Goal: Information Seeking & Learning: Find specific fact

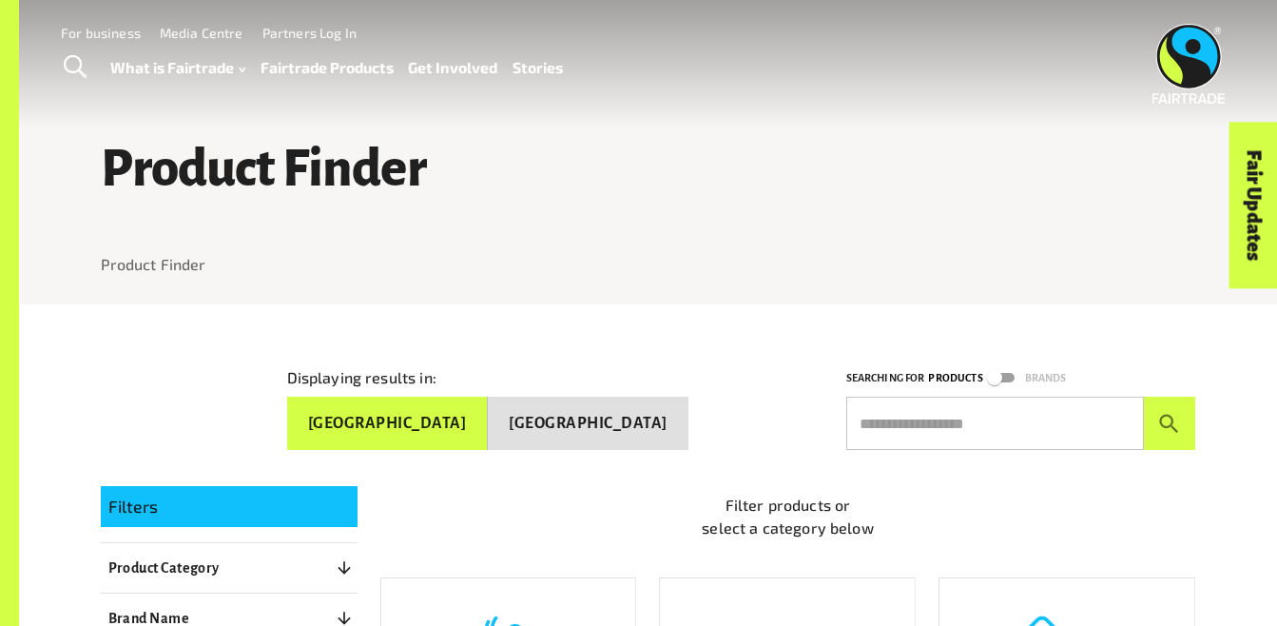
click at [613, 404] on button "[GEOGRAPHIC_DATA]" at bounding box center [588, 422] width 201 height 53
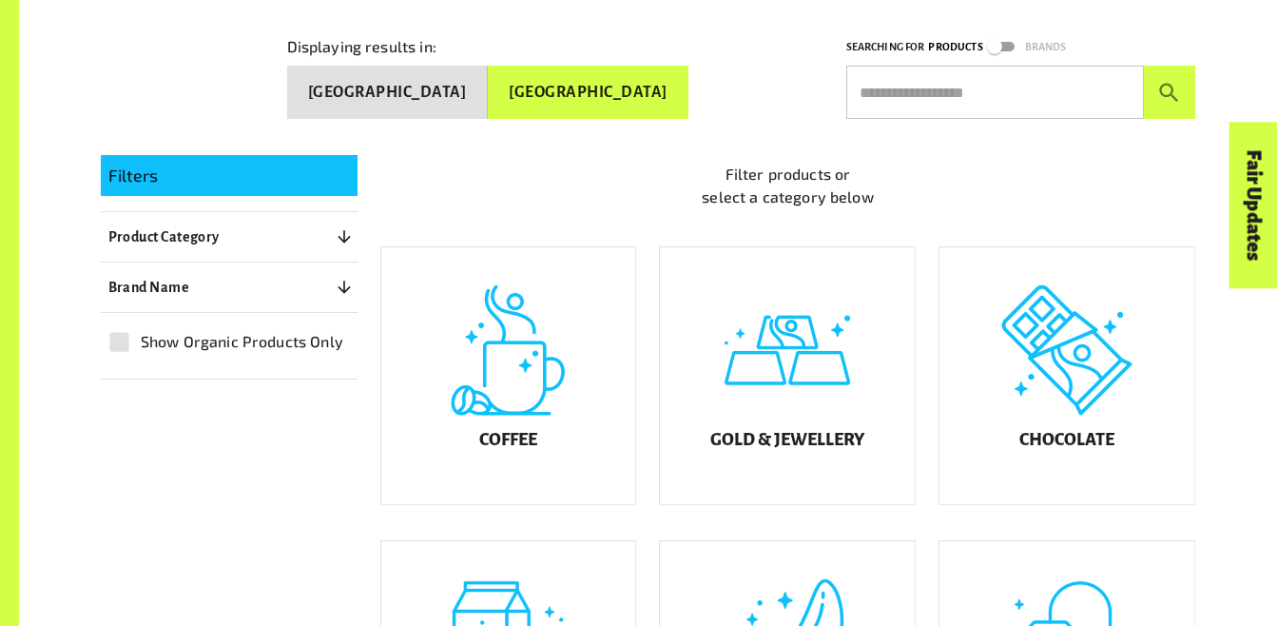
scroll to position [332, 0]
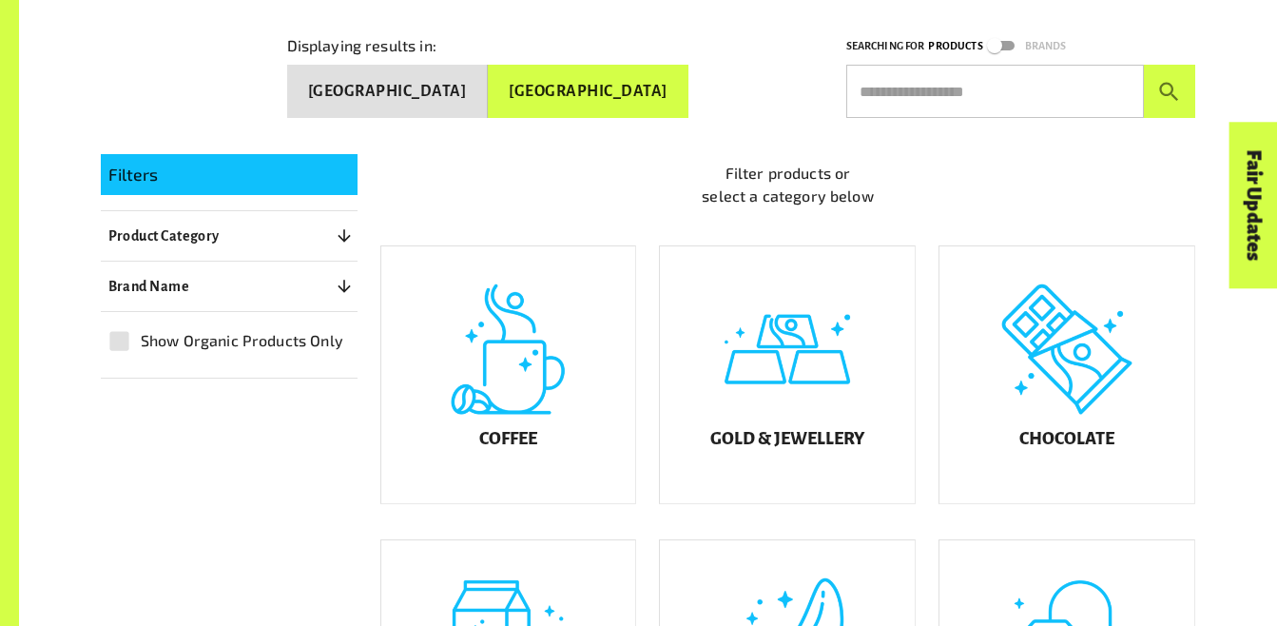
click at [1083, 395] on div "Chocolate" at bounding box center [1066, 374] width 255 height 257
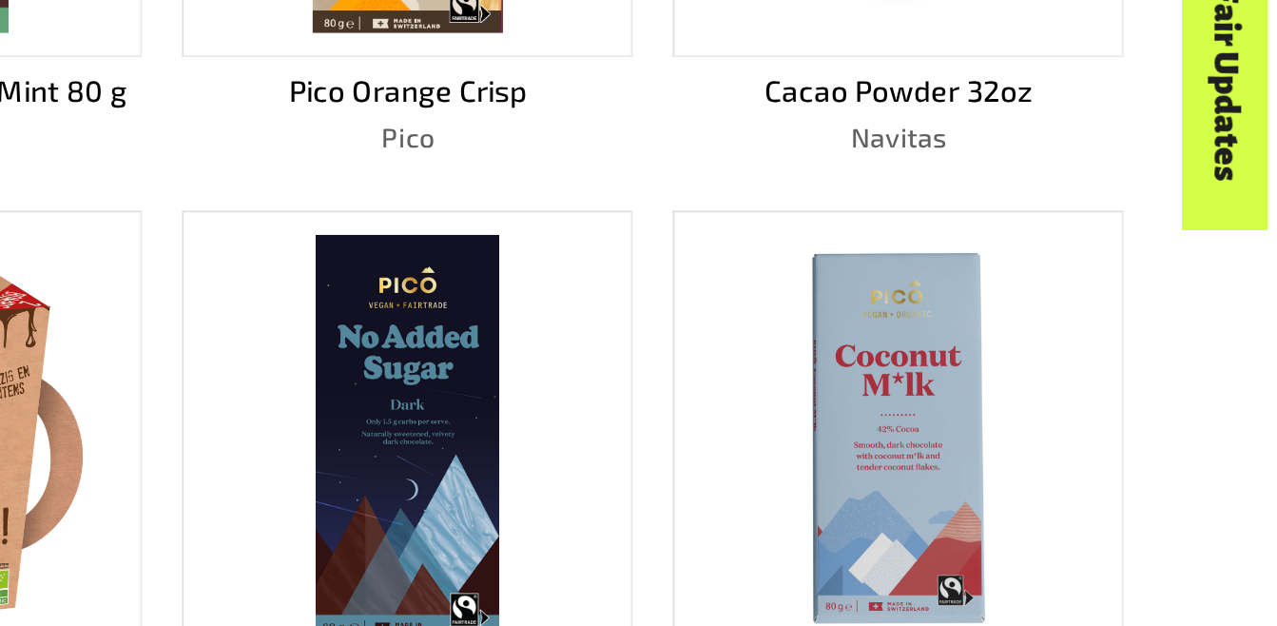
scroll to position [626, 0]
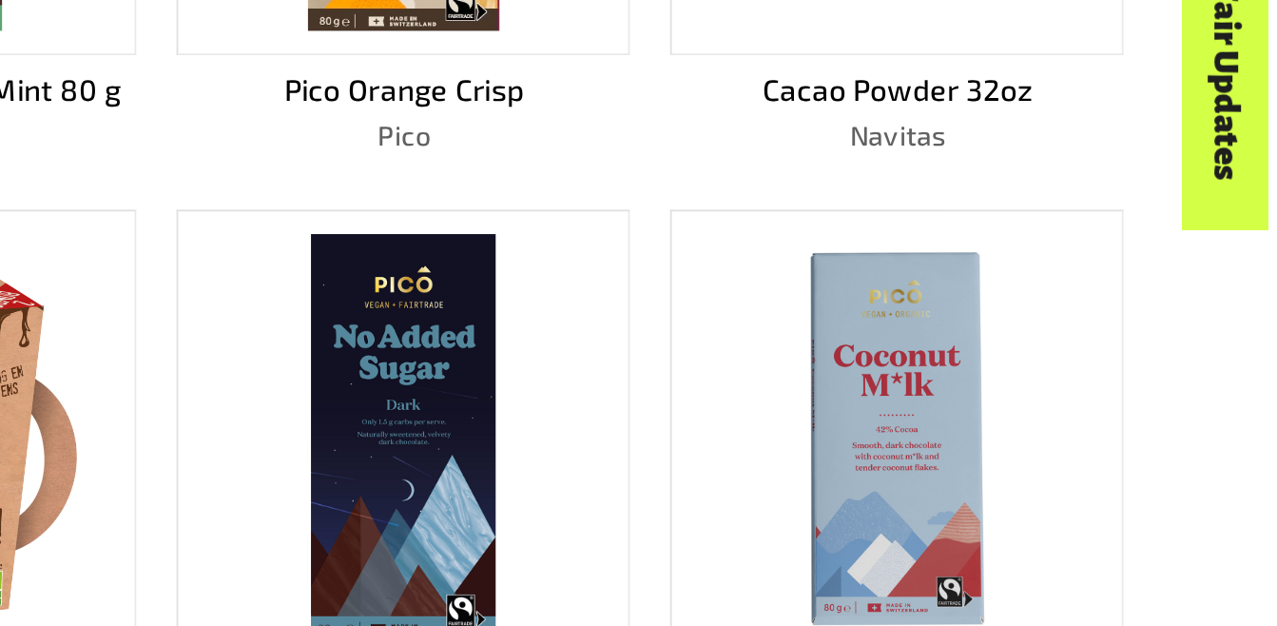
click at [1206, 364] on div "Displaying results in: [GEOGRAPHIC_DATA] [GEOGRAPHIC_DATA] Searching for Produc…" at bounding box center [648, 411] width 1141 height 1465
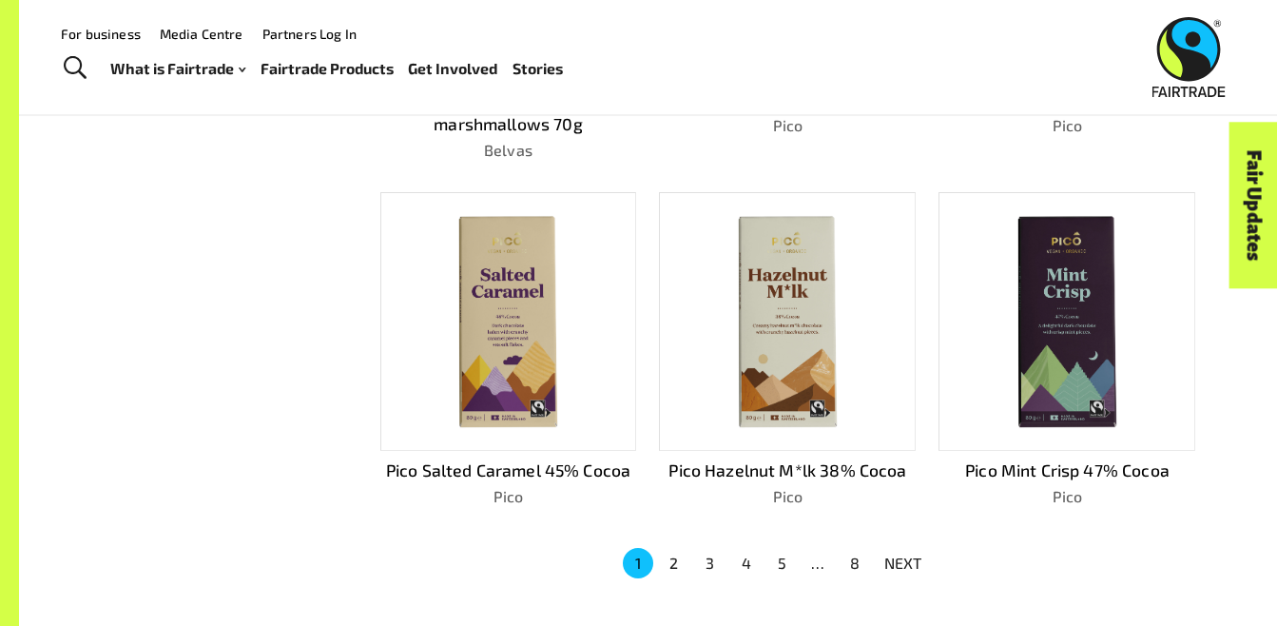
scroll to position [1079, 0]
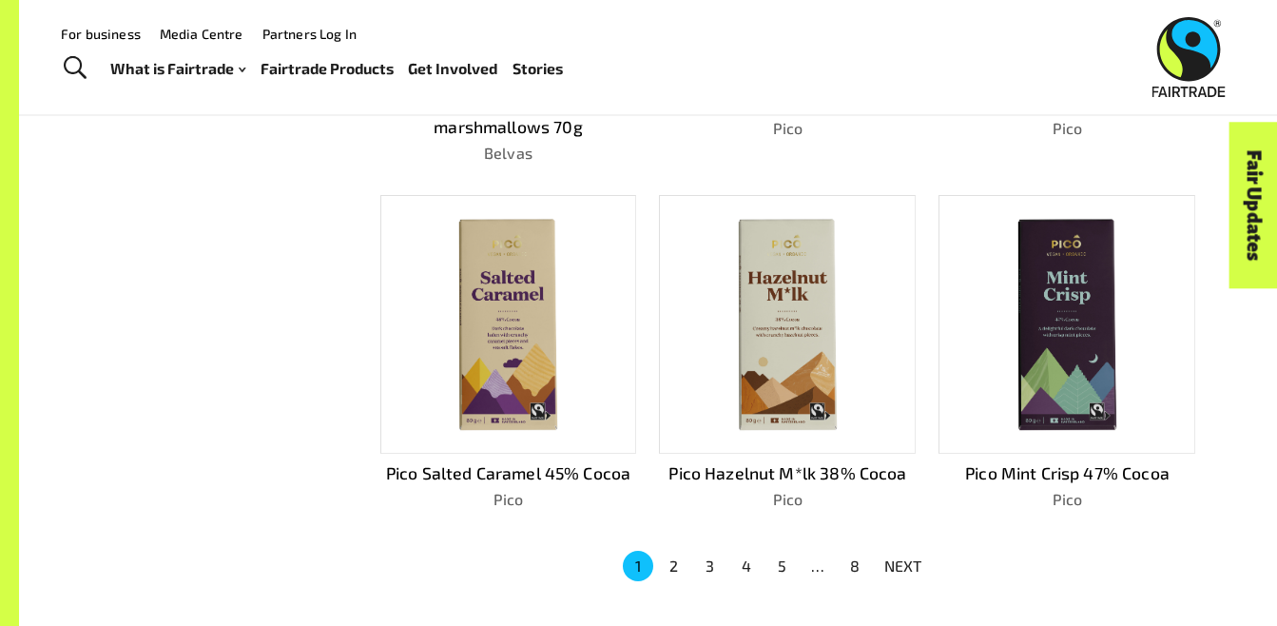
click at [973, 186] on div "Pico Mint Crisp 47% Cocoa Pico" at bounding box center [1054, 337] width 279 height 346
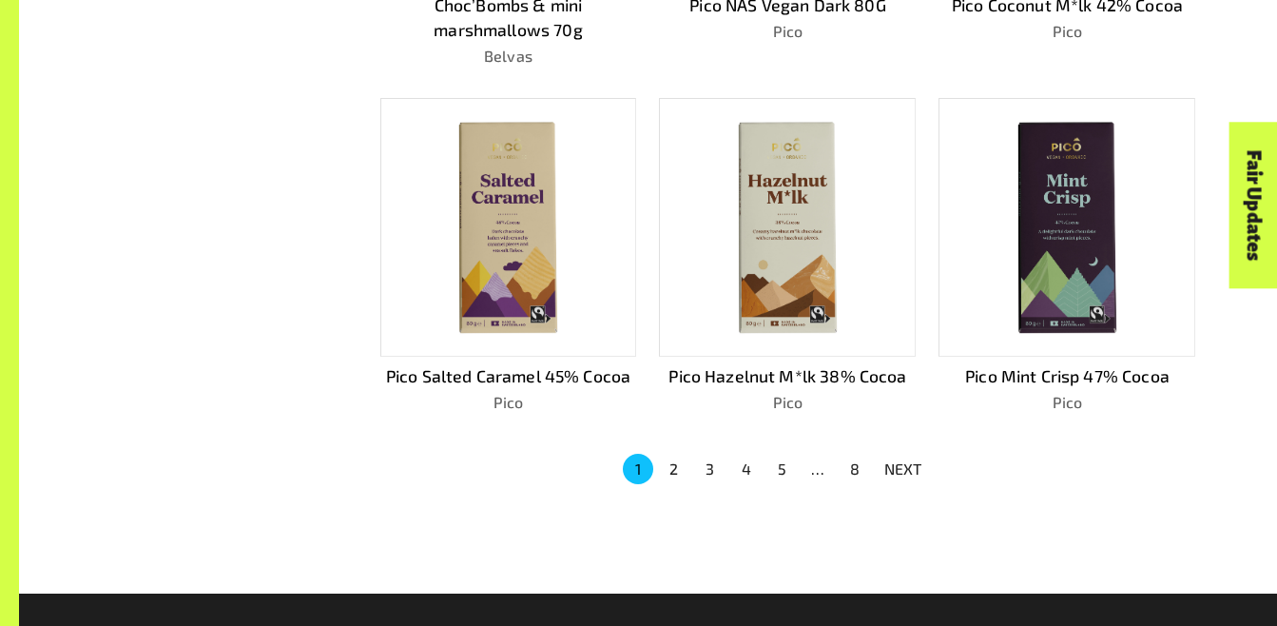
scroll to position [1511, 0]
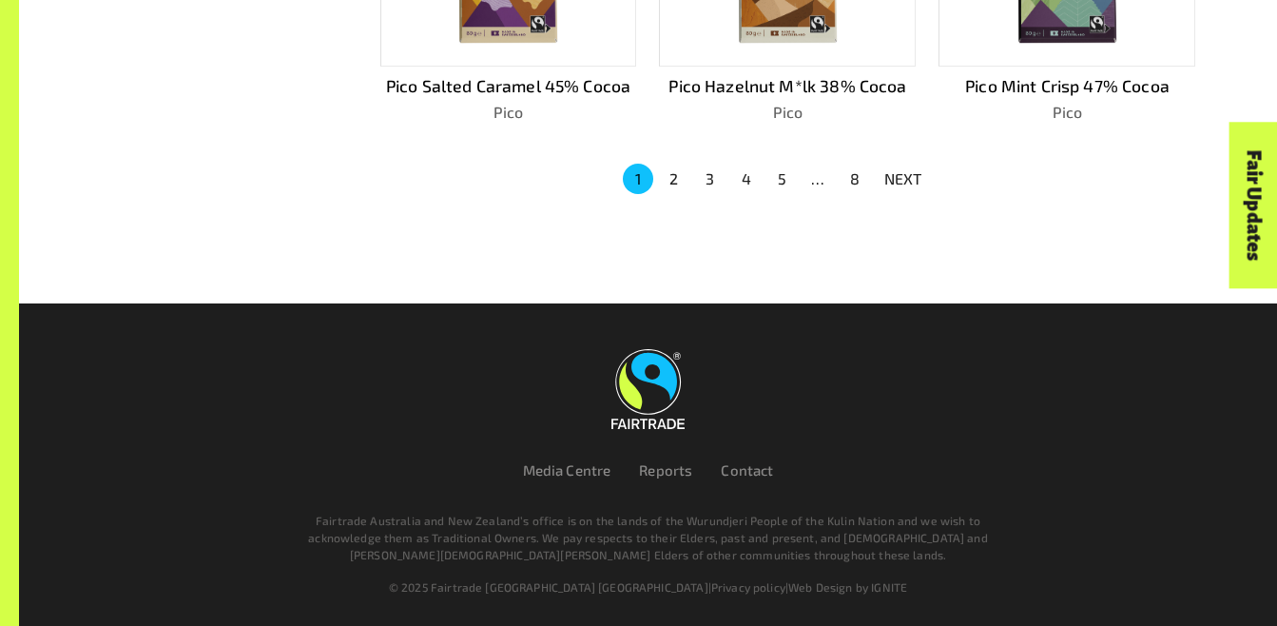
click at [672, 164] on button "2" at bounding box center [674, 179] width 30 height 30
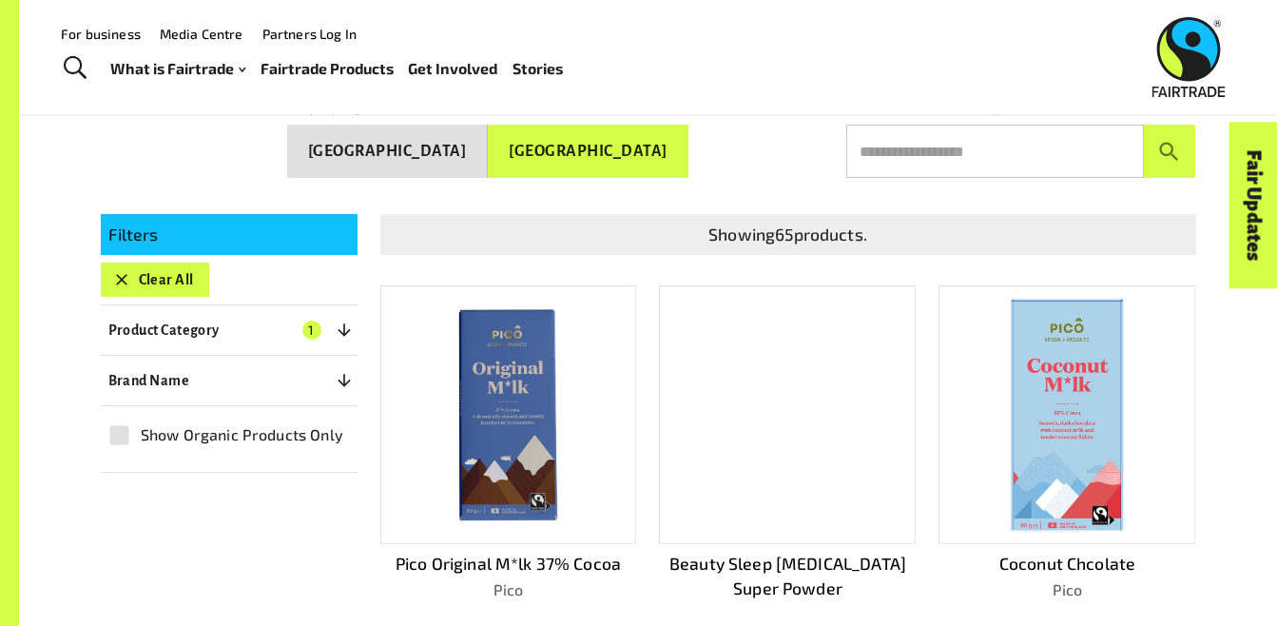
scroll to position [270, 0]
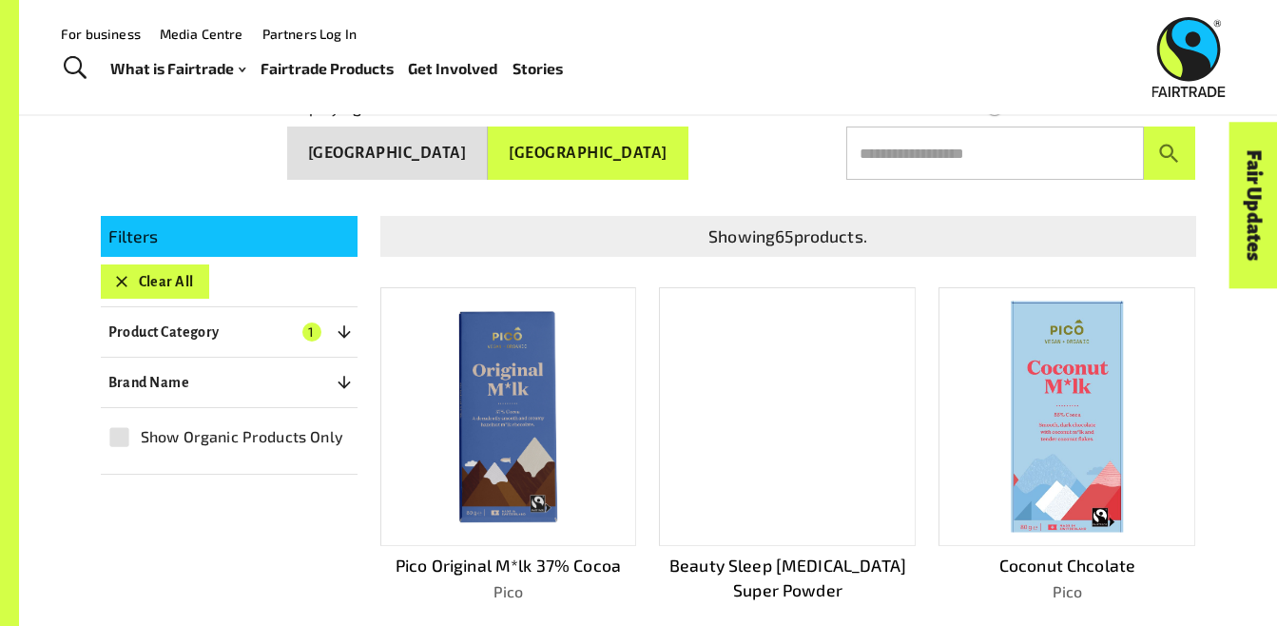
click at [968, 168] on input "text" at bounding box center [995, 152] width 298 height 53
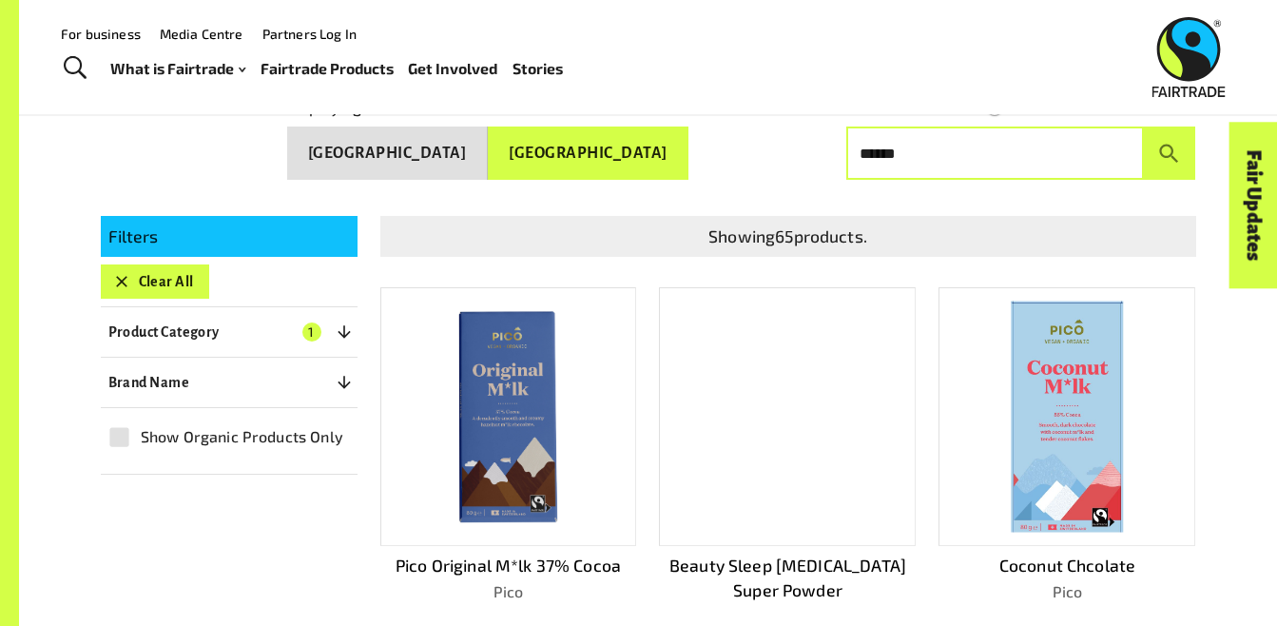
click at [1144, 126] on button "submit" at bounding box center [1170, 152] width 52 height 53
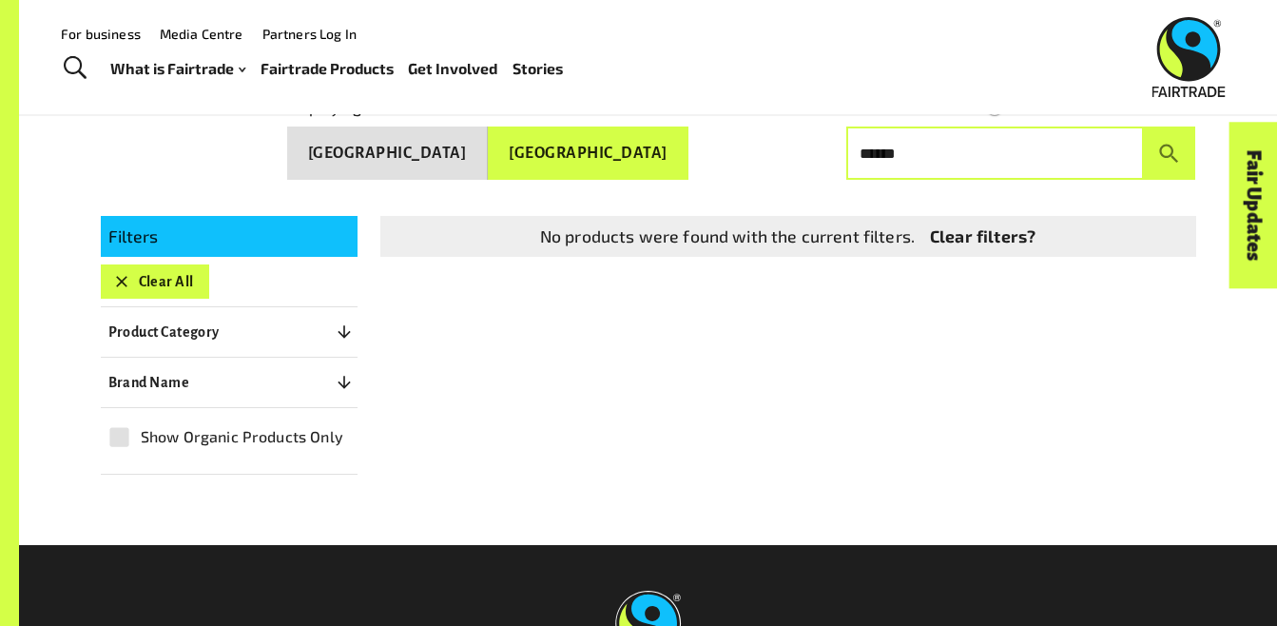
click at [984, 152] on input "******" at bounding box center [995, 152] width 298 height 53
type input "*"
click at [1144, 126] on button "submit" at bounding box center [1170, 152] width 52 height 53
click at [984, 152] on input "**********" at bounding box center [995, 152] width 298 height 53
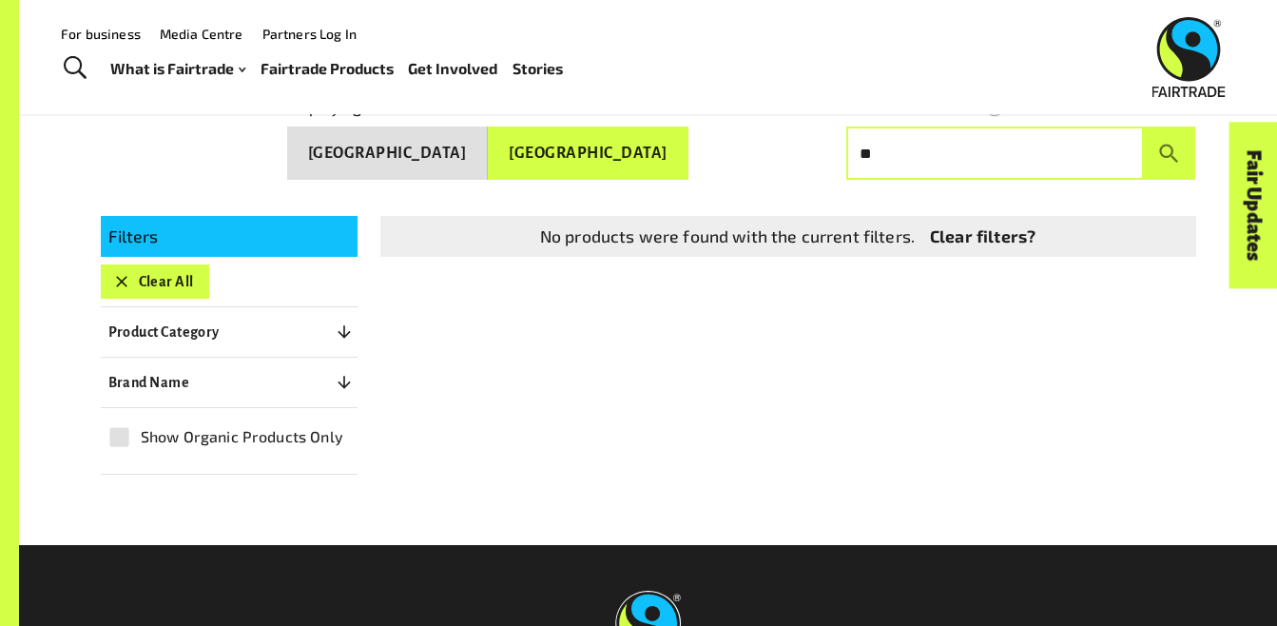
type input "*"
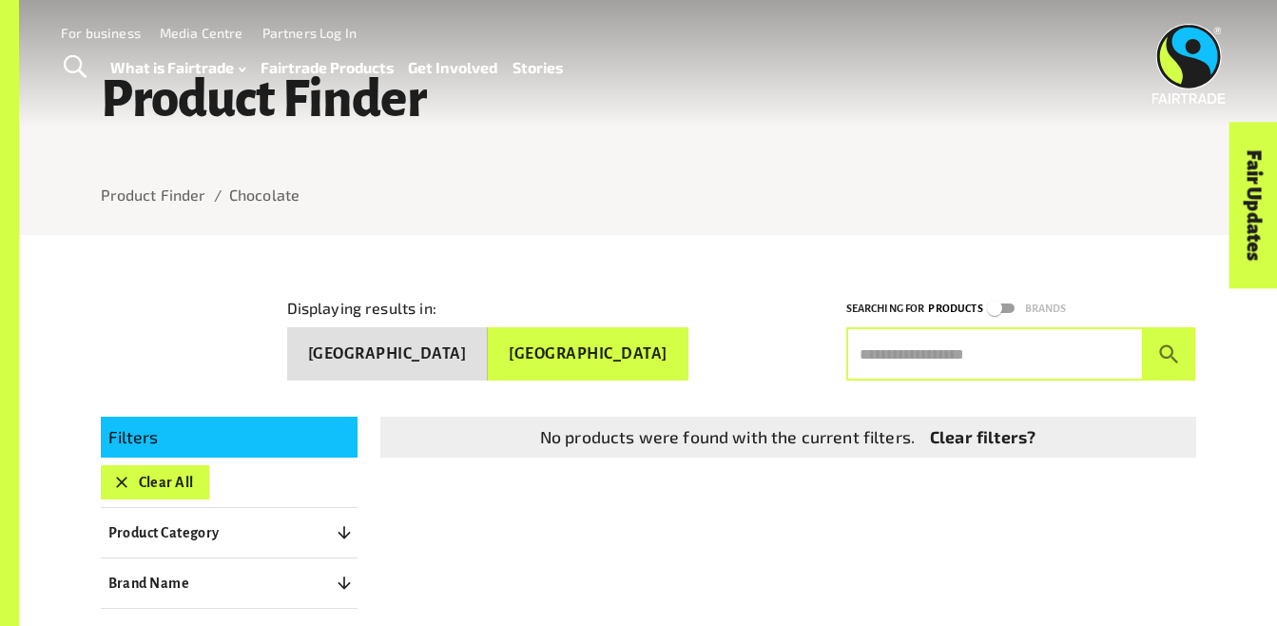
scroll to position [0, 0]
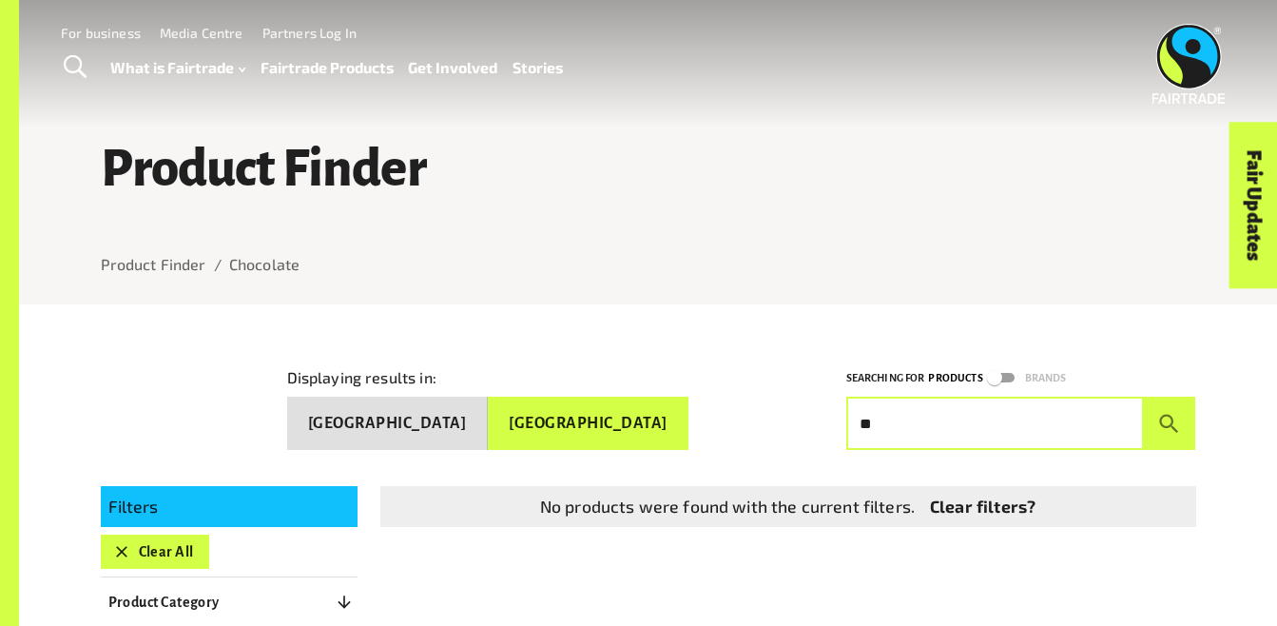
type input "*"
click at [1144, 396] on button "submit" at bounding box center [1170, 422] width 52 height 53
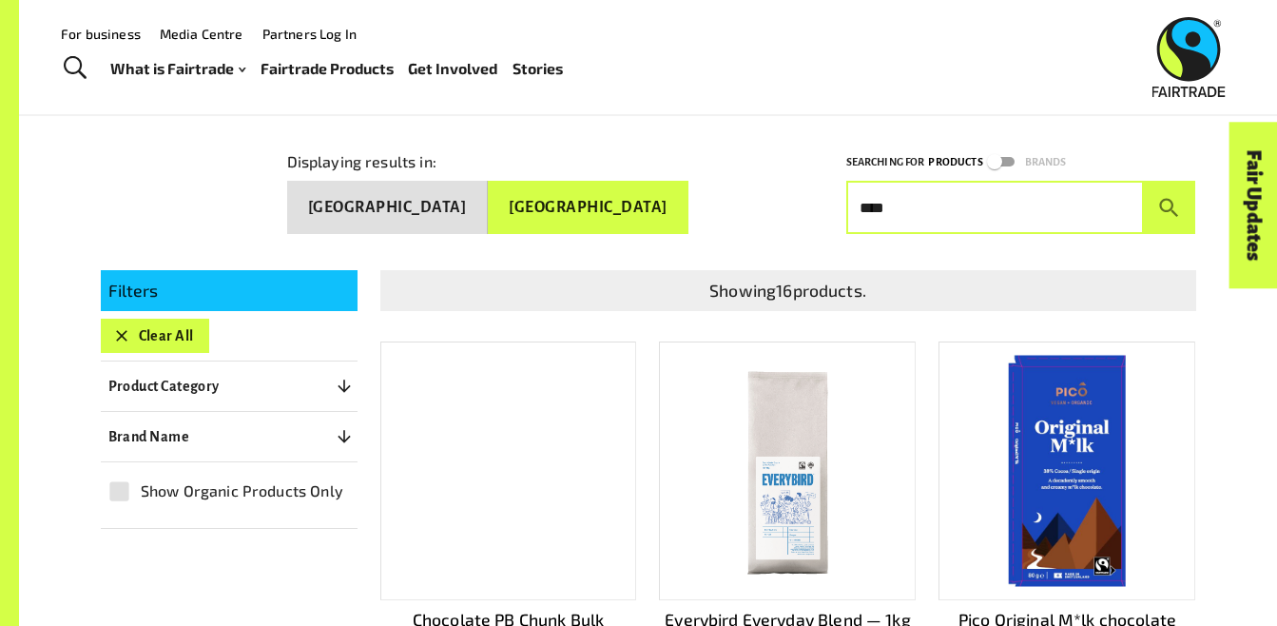
scroll to position [208, 0]
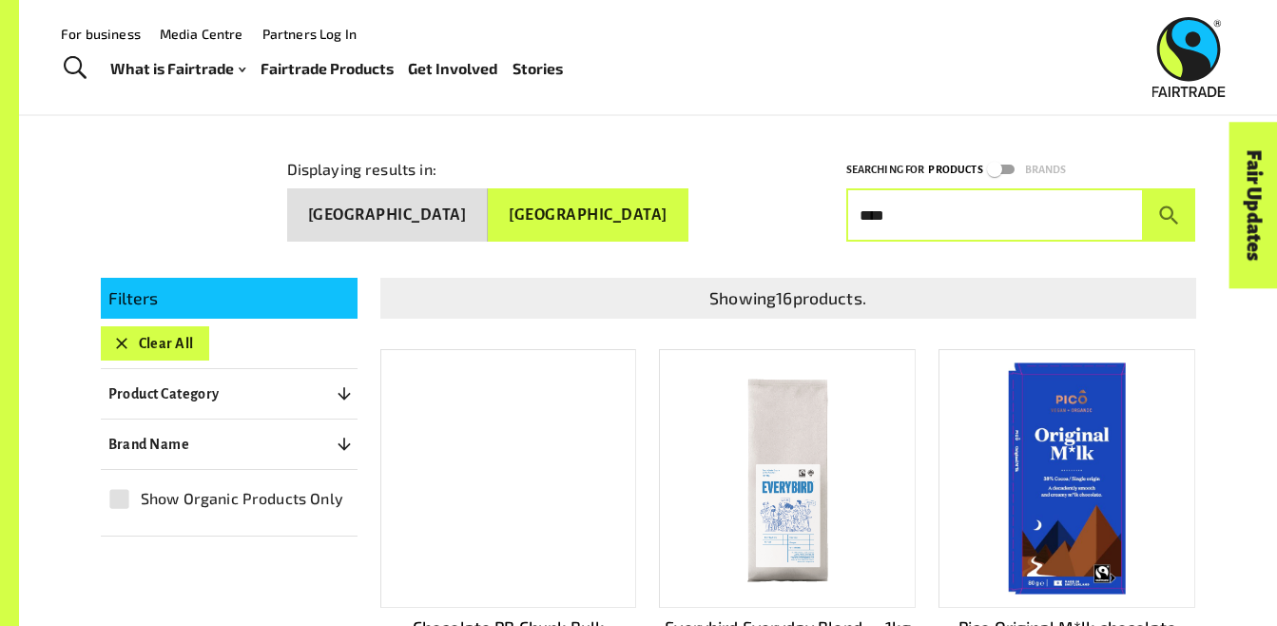
click at [999, 224] on input "****" at bounding box center [995, 214] width 298 height 53
type input "*"
click at [1144, 188] on button "submit" at bounding box center [1170, 214] width 52 height 53
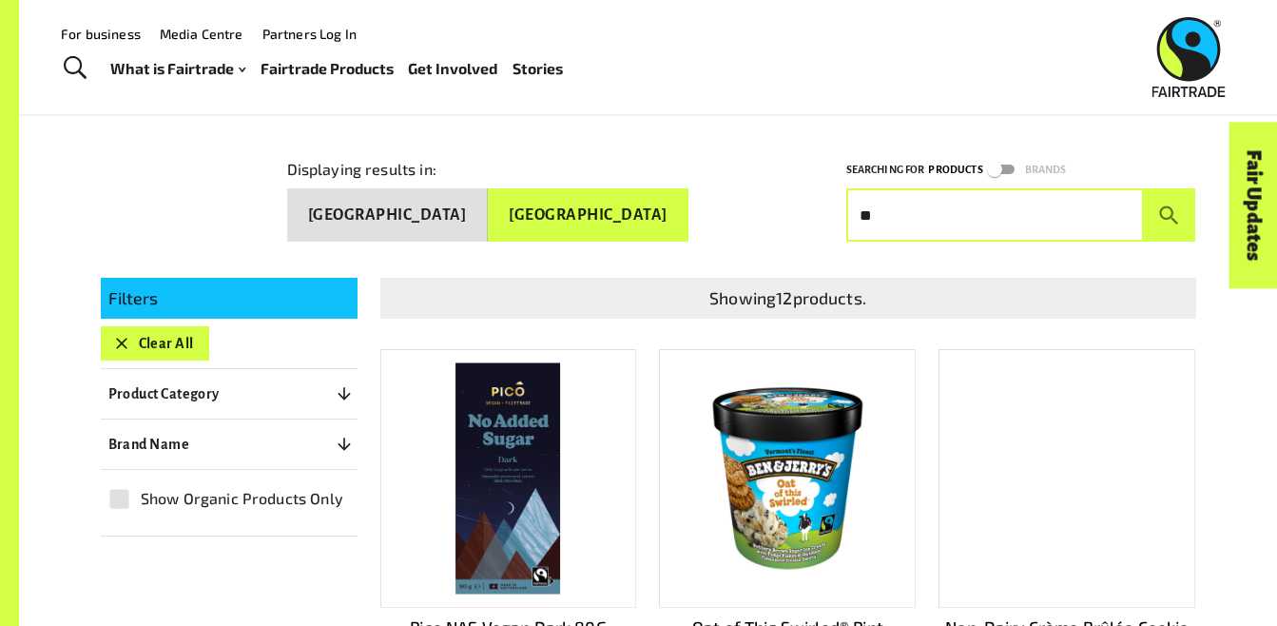
type input "*"
click at [807, 131] on div "Displaying results in: [GEOGRAPHIC_DATA] [GEOGRAPHIC_DATA] Searching for Produc…" at bounding box center [637, 184] width 1118 height 114
